Goal: Task Accomplishment & Management: Manage account settings

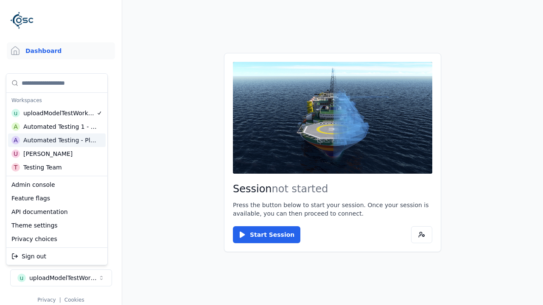
click at [57, 140] on div "Automated Testing - Playwright" at bounding box center [59, 140] width 73 height 8
click at [271, 153] on html "Support Dashboard Assets 3D Models Scenes Datasets Recordings Support Documenta…" at bounding box center [271, 152] width 543 height 305
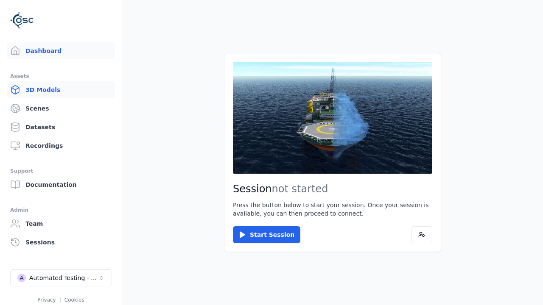
click at [61, 90] on link "3D Models" at bounding box center [61, 89] width 108 height 17
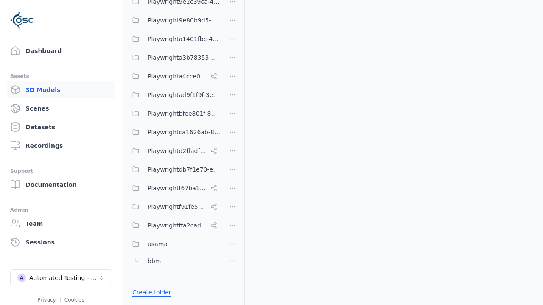
click at [149, 293] on link "Create folder" at bounding box center [151, 292] width 39 height 8
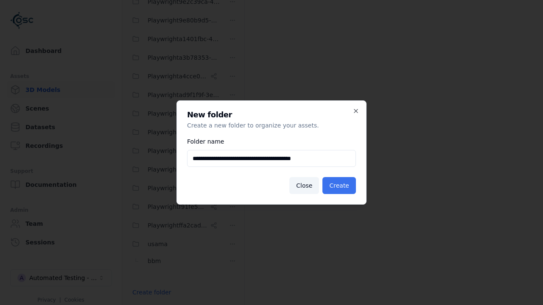
type input "**********"
click at [340, 186] on button "Create" at bounding box center [338, 185] width 33 height 17
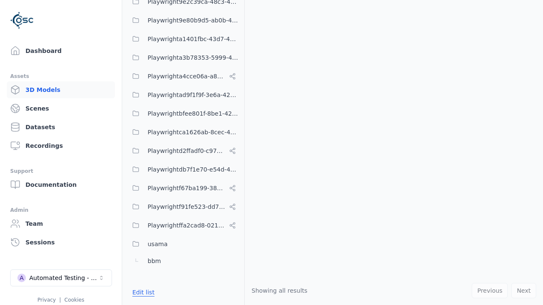
click at [142, 293] on button "Edit list" at bounding box center [143, 292] width 32 height 15
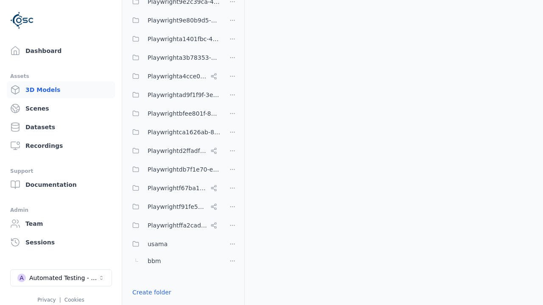
click at [232, 153] on html "Support Dashboard Assets 3D Models Scenes Datasets Recordings Support Documenta…" at bounding box center [271, 152] width 543 height 305
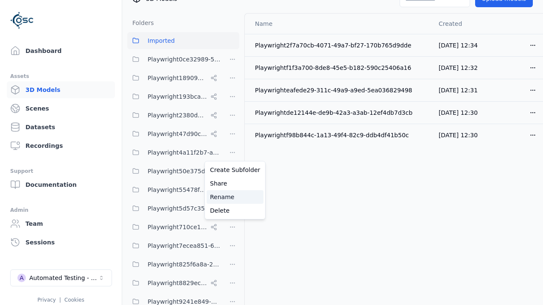
click at [232, 197] on div "Rename" at bounding box center [234, 197] width 57 height 14
